Goal: Task Accomplishment & Management: Understand process/instructions

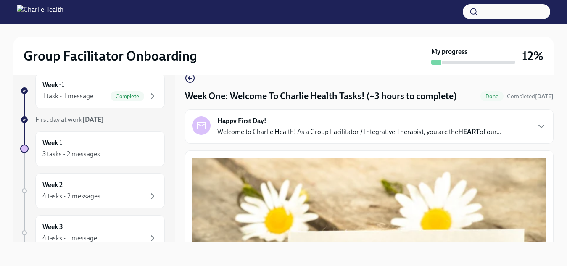
scroll to position [1201, 0]
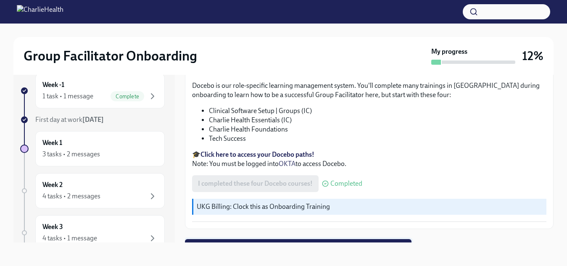
click at [284, 243] on span "Next task : Week One: Essential Compliance Tasks (~6.5 hours to complete)" at bounding box center [298, 247] width 215 height 8
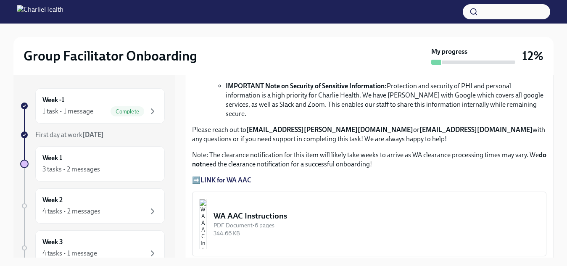
scroll to position [546, 0]
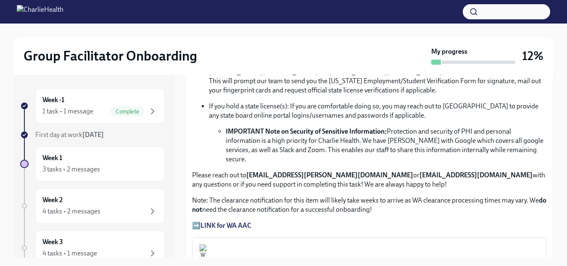
click at [233, 222] on strong "LINK for WA AAC" at bounding box center [226, 226] width 51 height 8
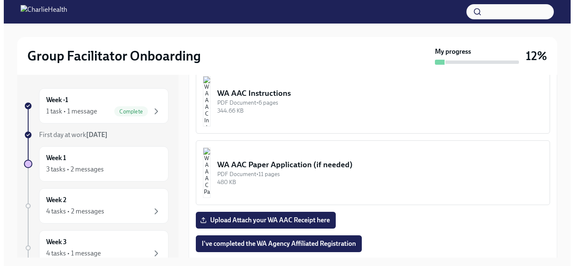
scroll to position [673, 0]
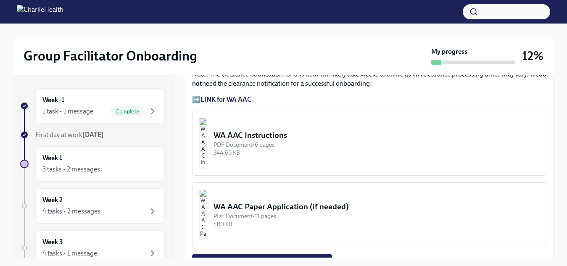
click at [207, 128] on img "button" at bounding box center [203, 143] width 8 height 50
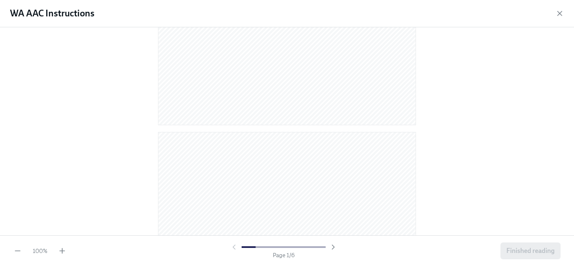
scroll to position [252, 0]
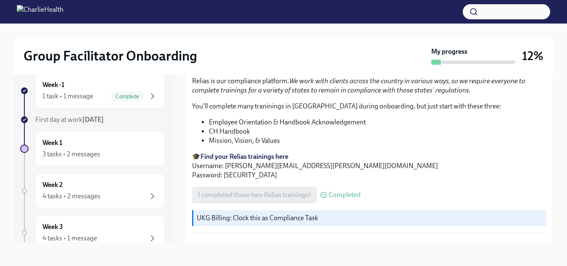
scroll to position [1201, 0]
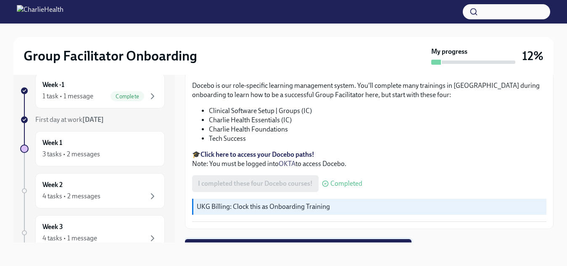
click at [267, 243] on span "Next task : Week One: Essential Compliance Tasks (~6.5 hours to complete)" at bounding box center [298, 247] width 215 height 8
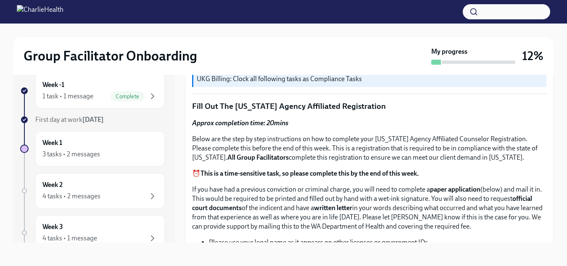
scroll to position [378, 0]
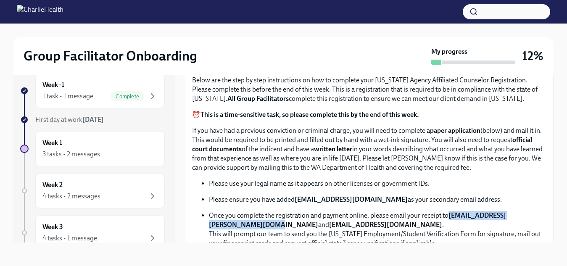
drag, startPoint x: 315, startPoint y: 221, endPoint x: 208, endPoint y: 221, distance: 106.8
click at [208, 221] on ul "Please use your legal name as it appears on other licenses or government IDs. P…" at bounding box center [369, 248] width 354 height 138
copy strong "[EMAIL_ADDRESS][PERSON_NAME][DOMAIN_NAME]"
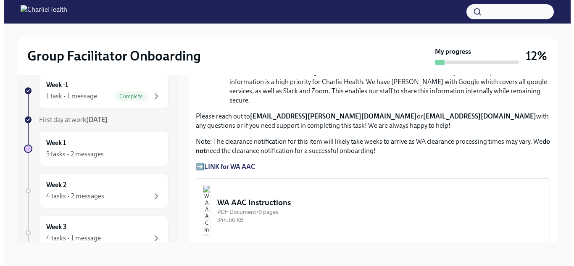
scroll to position [631, 0]
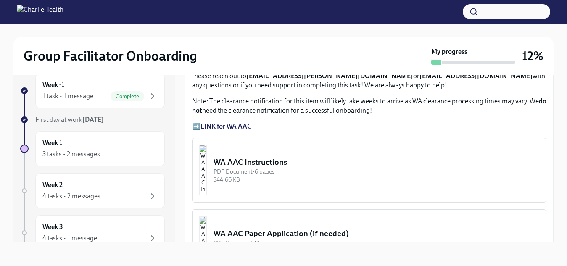
click at [207, 150] on img "button" at bounding box center [203, 170] width 8 height 50
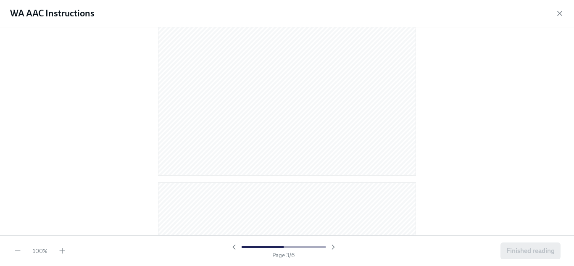
scroll to position [917, 0]
click at [333, 248] on icon "button" at bounding box center [333, 247] width 2 height 4
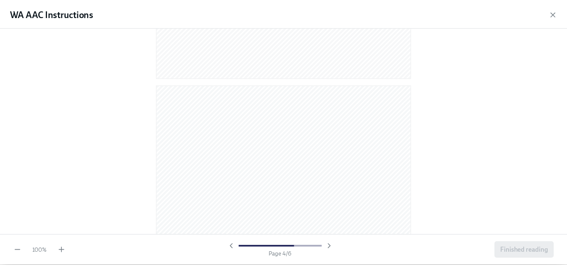
scroll to position [982, 0]
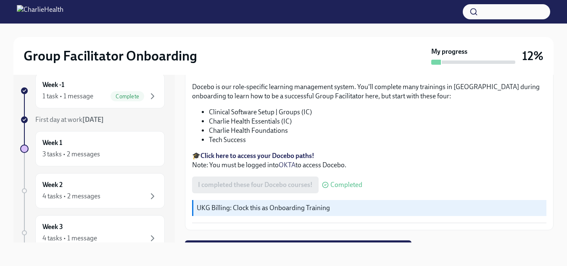
scroll to position [1201, 0]
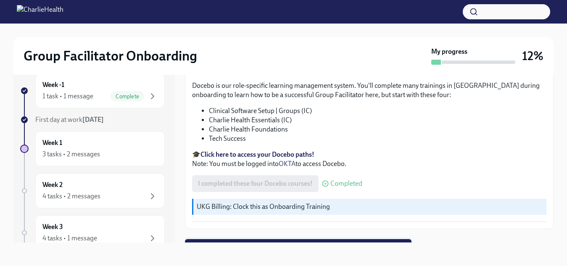
click at [319, 243] on span "Next task : Week One: Essential Compliance Tasks (~6.5 hours to complete)" at bounding box center [298, 247] width 215 height 8
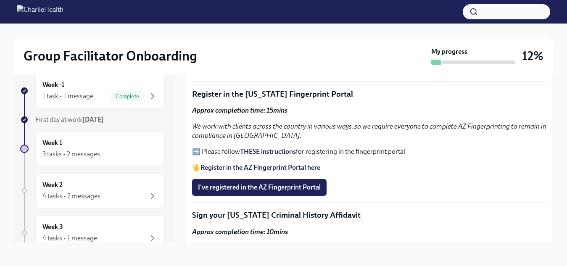
scroll to position [841, 0]
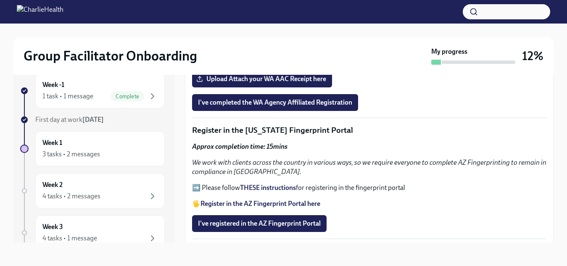
click at [258, 184] on strong "THESE instructions" at bounding box center [268, 188] width 56 height 8
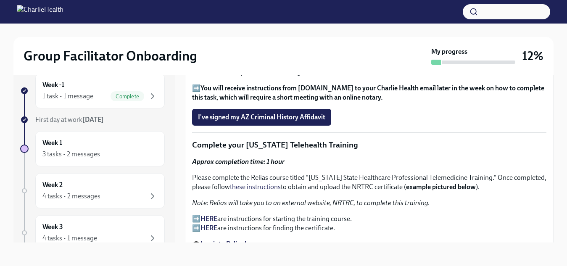
scroll to position [1082, 0]
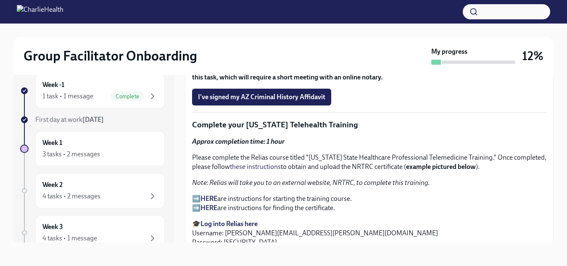
click at [209, 195] on strong "HERE" at bounding box center [209, 199] width 17 height 8
